Goal: Task Accomplishment & Management: Use online tool/utility

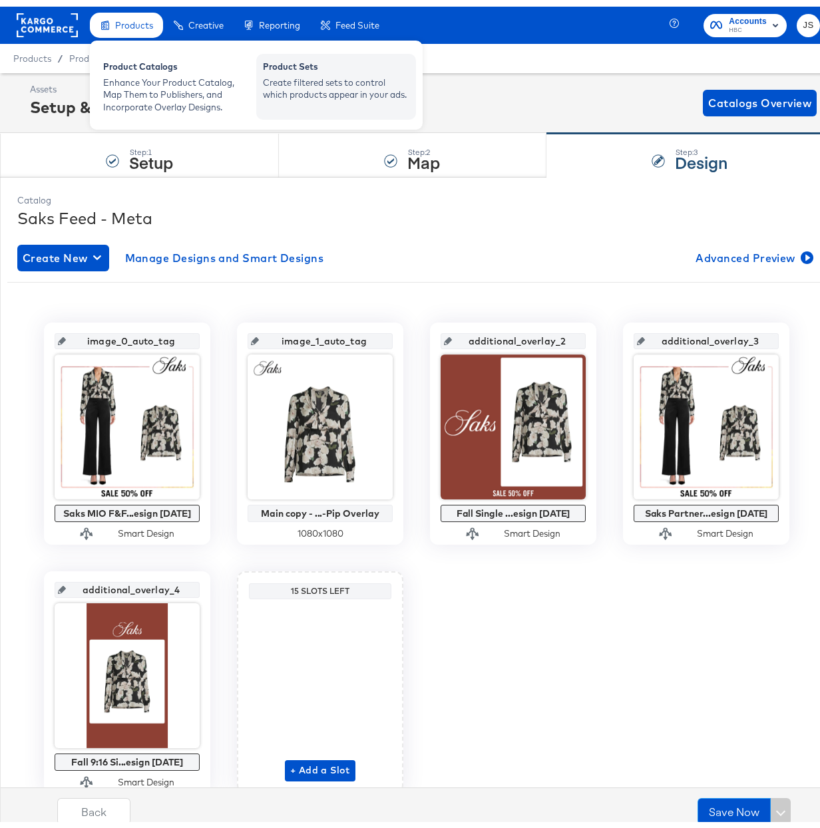
click at [339, 70] on div "Create filtered sets to control which products appear in your ads." at bounding box center [336, 82] width 146 height 25
click at [300, 67] on div "Product Sets" at bounding box center [336, 62] width 146 height 16
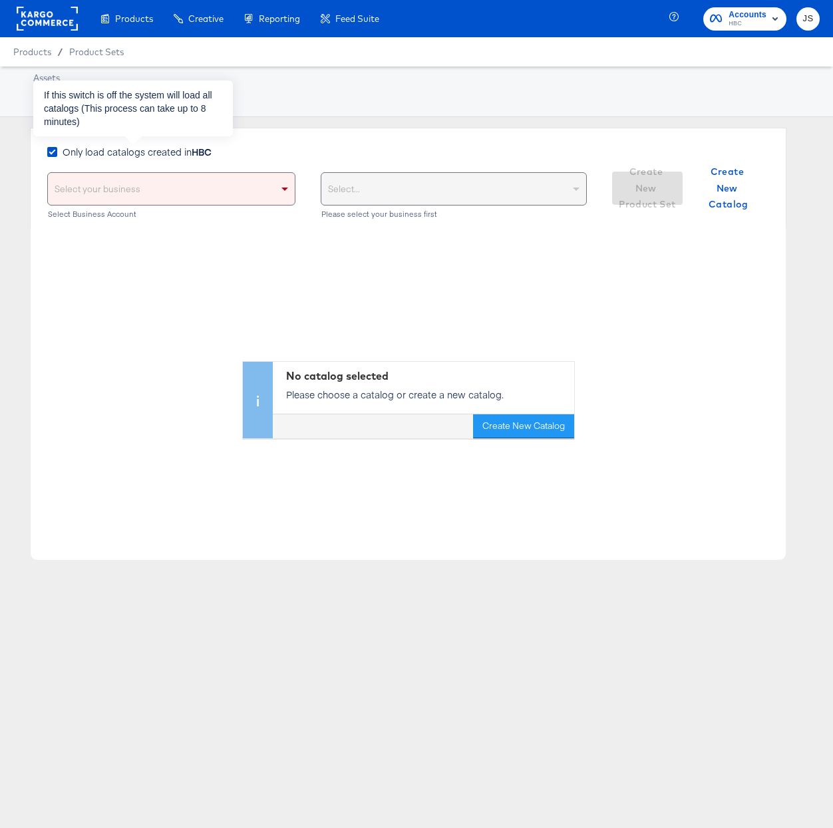
click at [178, 152] on span "Only load catalogs created in HBC" at bounding box center [137, 151] width 149 height 13
click at [0, 0] on input "Only load catalogs created in HBC" at bounding box center [0, 0] width 0 height 0
click at [216, 186] on div "Select your business" at bounding box center [176, 189] width 256 height 32
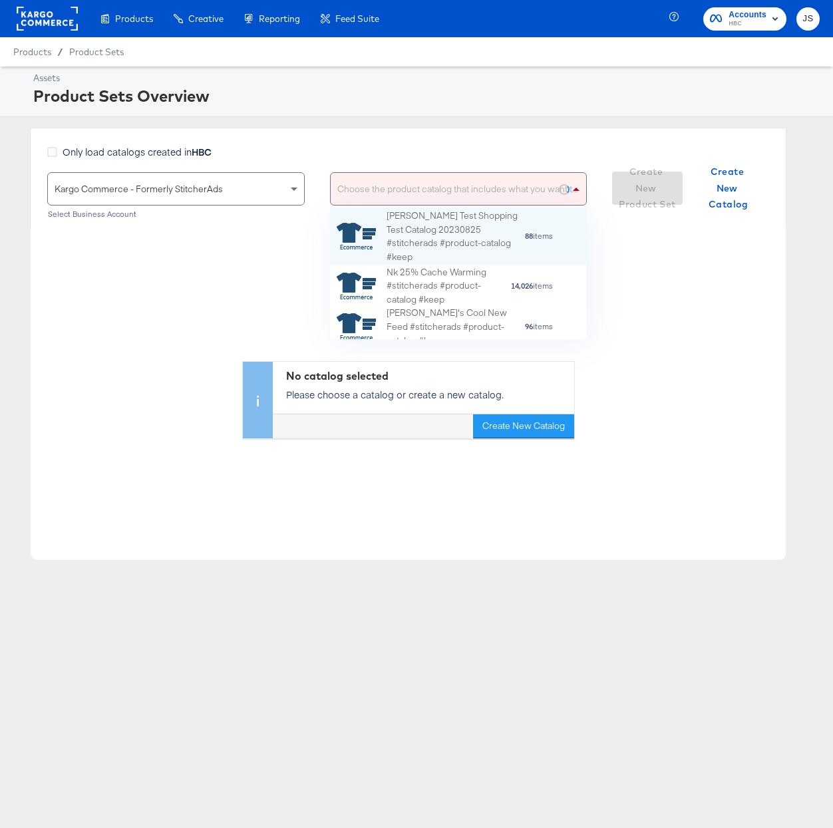
click at [578, 190] on span at bounding box center [578, 189] width 17 height 32
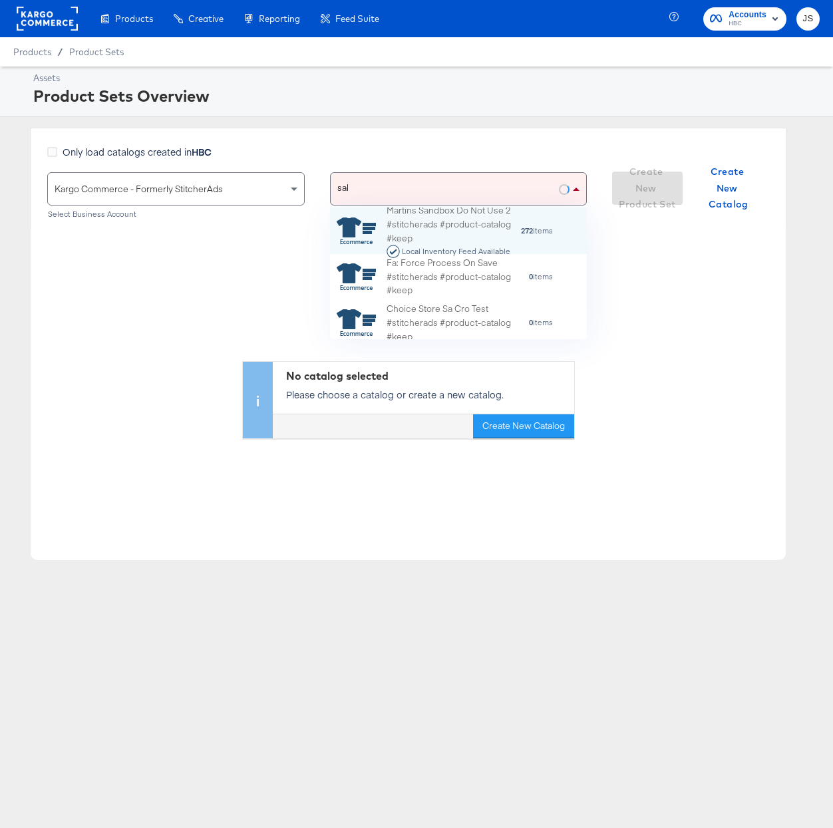
scroll to position [14, 13]
type input "saks"
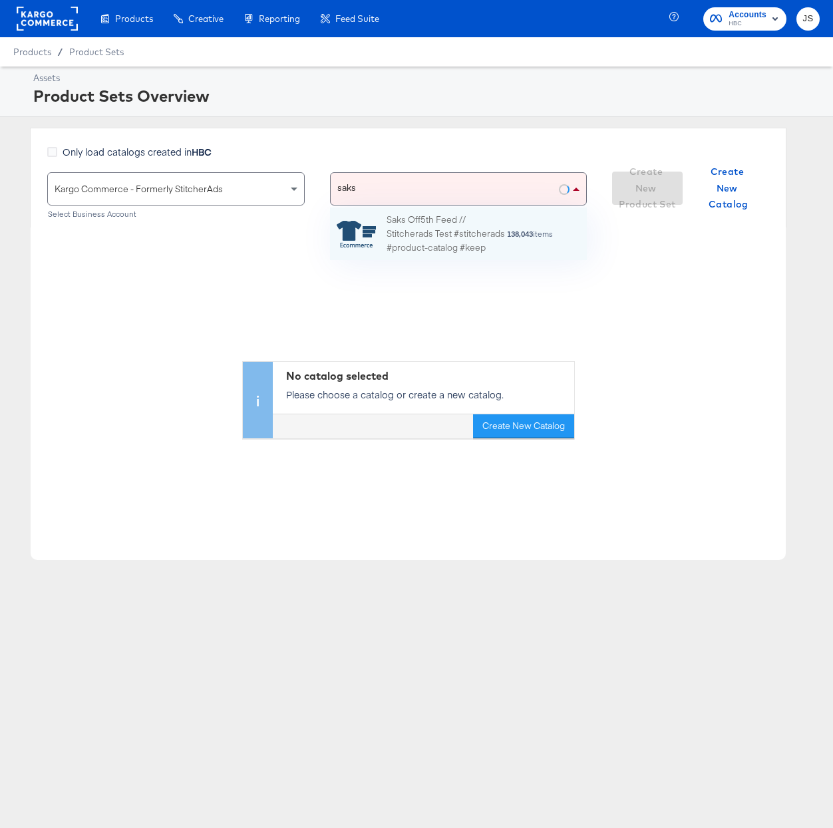
scroll to position [118, 243]
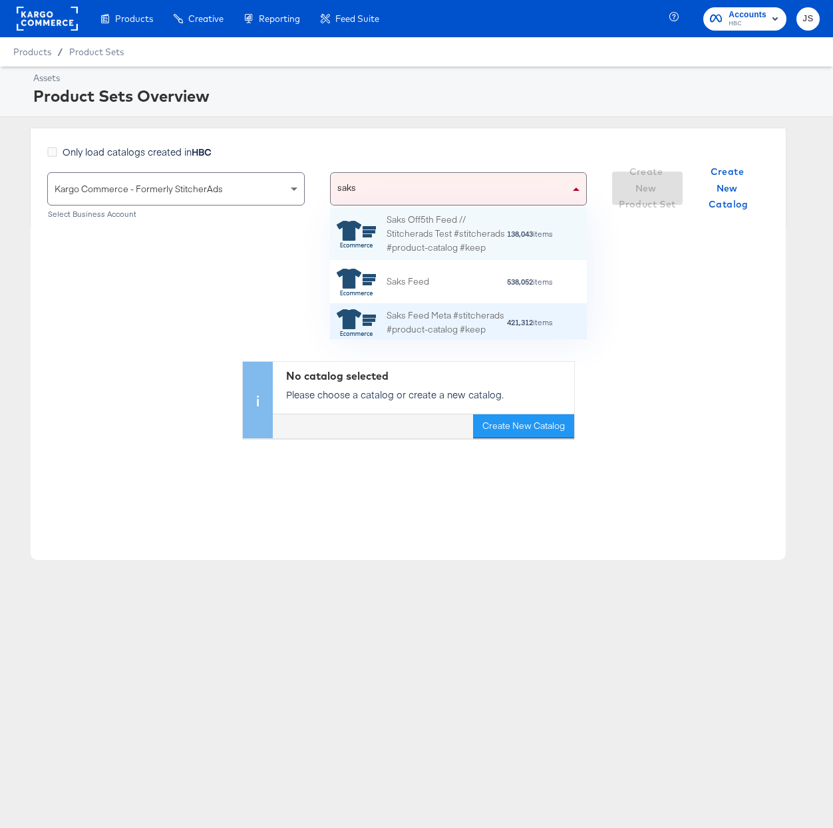
click at [464, 315] on div "Saks Feed Meta #stitcherads #product-catalog #keep" at bounding box center [447, 323] width 120 height 28
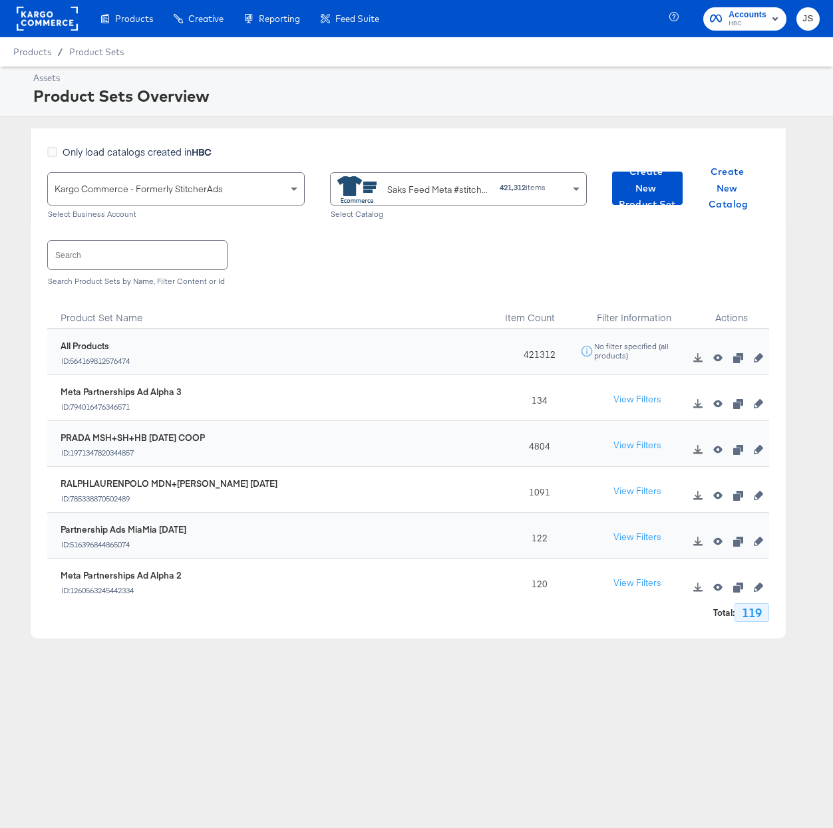
click at [188, 261] on input "text" at bounding box center [137, 255] width 179 height 29
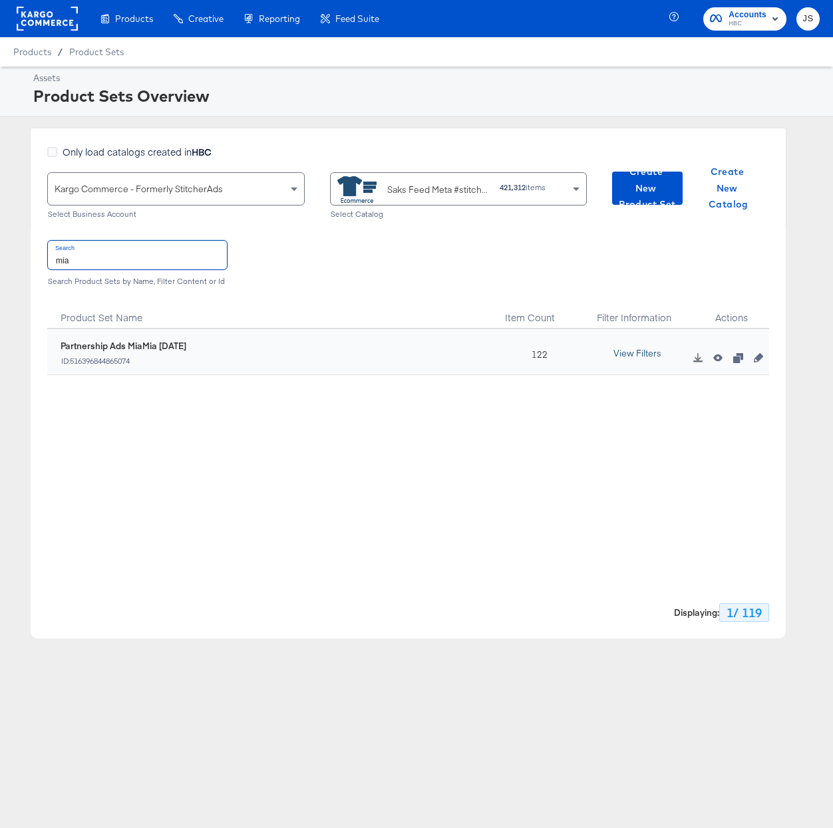
type input "mia"
click at [639, 354] on button "View Filters" at bounding box center [637, 354] width 67 height 24
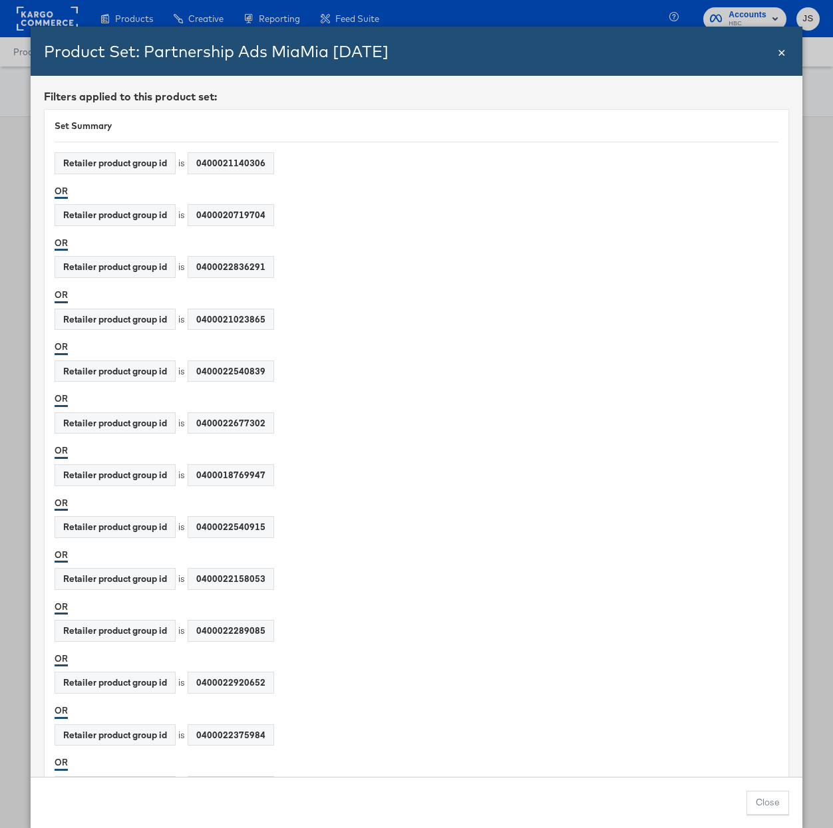
click at [781, 57] on span "×" at bounding box center [782, 51] width 8 height 18
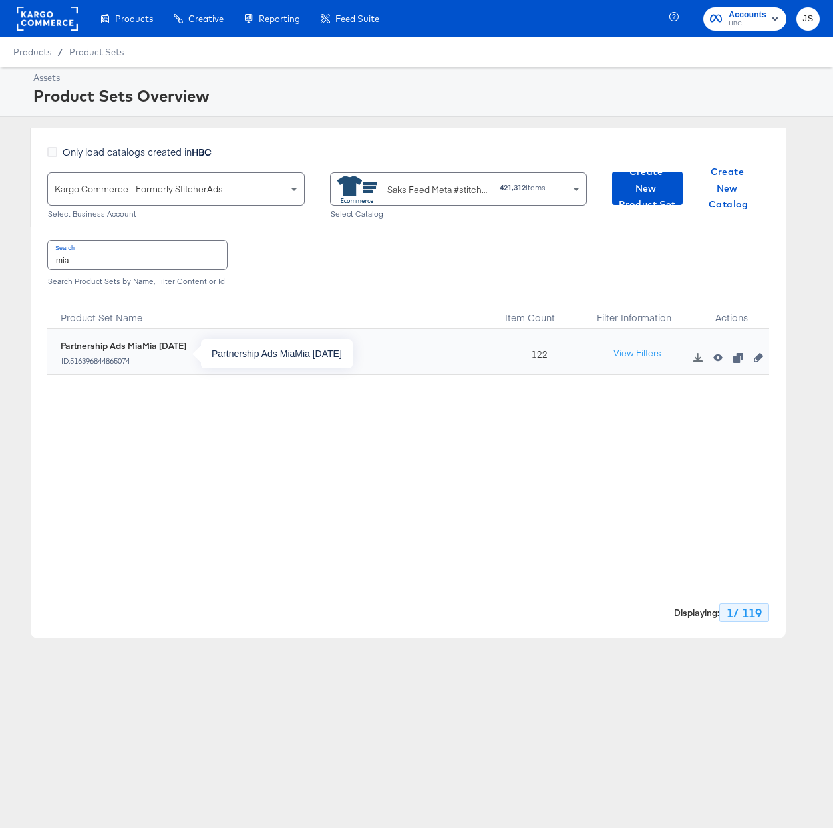
click at [158, 346] on div "Partnership Ads MiaMia 7/23/25" at bounding box center [124, 346] width 126 height 13
click at [715, 359] on icon "button" at bounding box center [717, 358] width 9 height 7
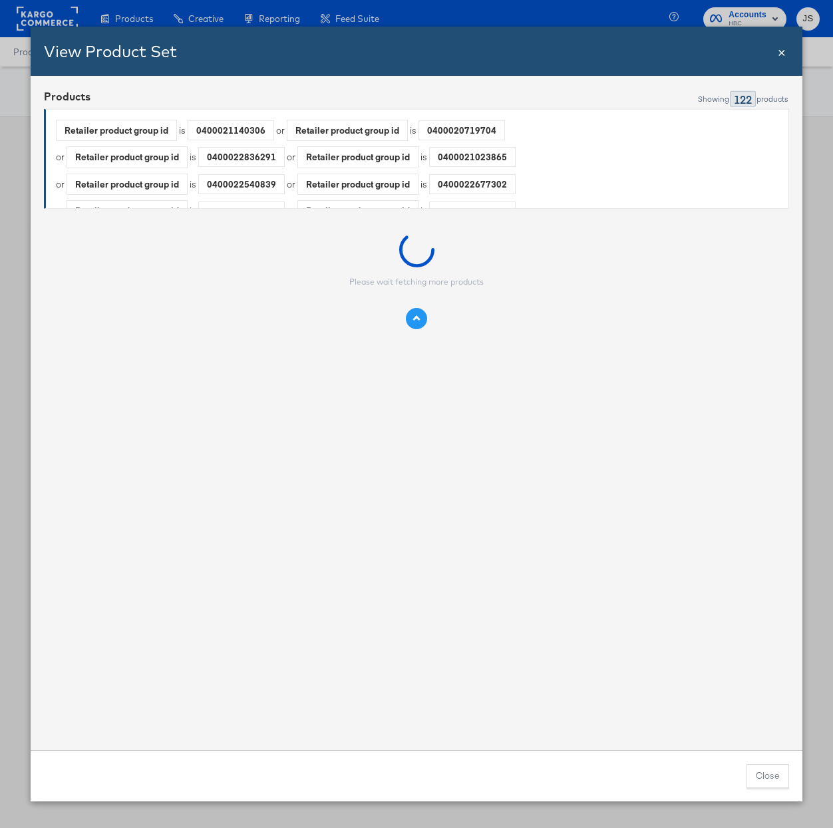
click at [411, 284] on div "Please wait fetching more products" at bounding box center [416, 282] width 134 height 11
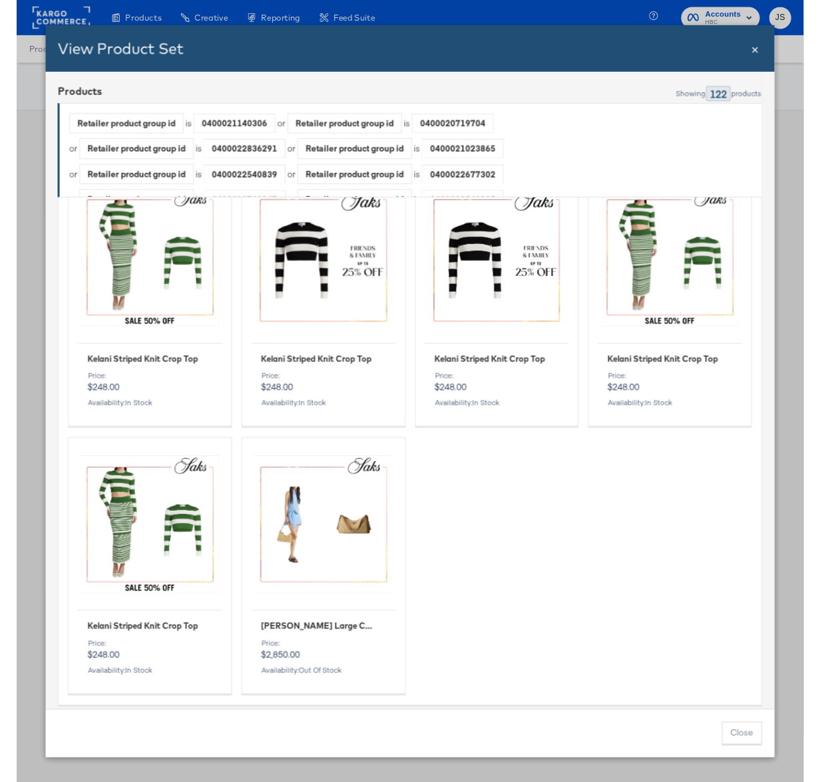
scroll to position [8376, 0]
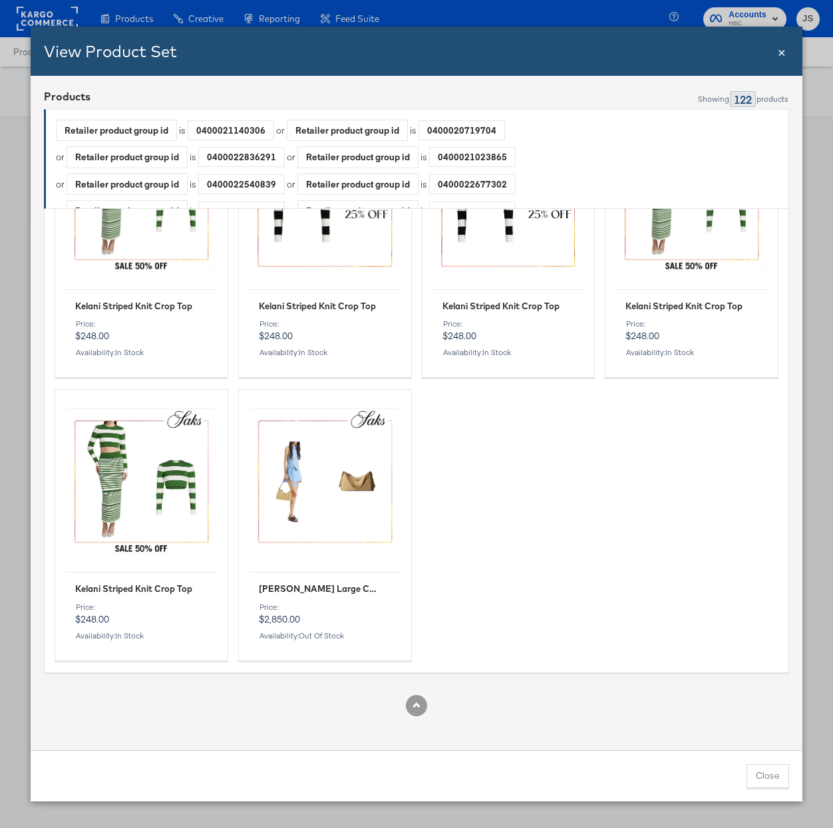
click at [782, 52] on span "×" at bounding box center [782, 51] width 8 height 18
